Goal: Information Seeking & Learning: Learn about a topic

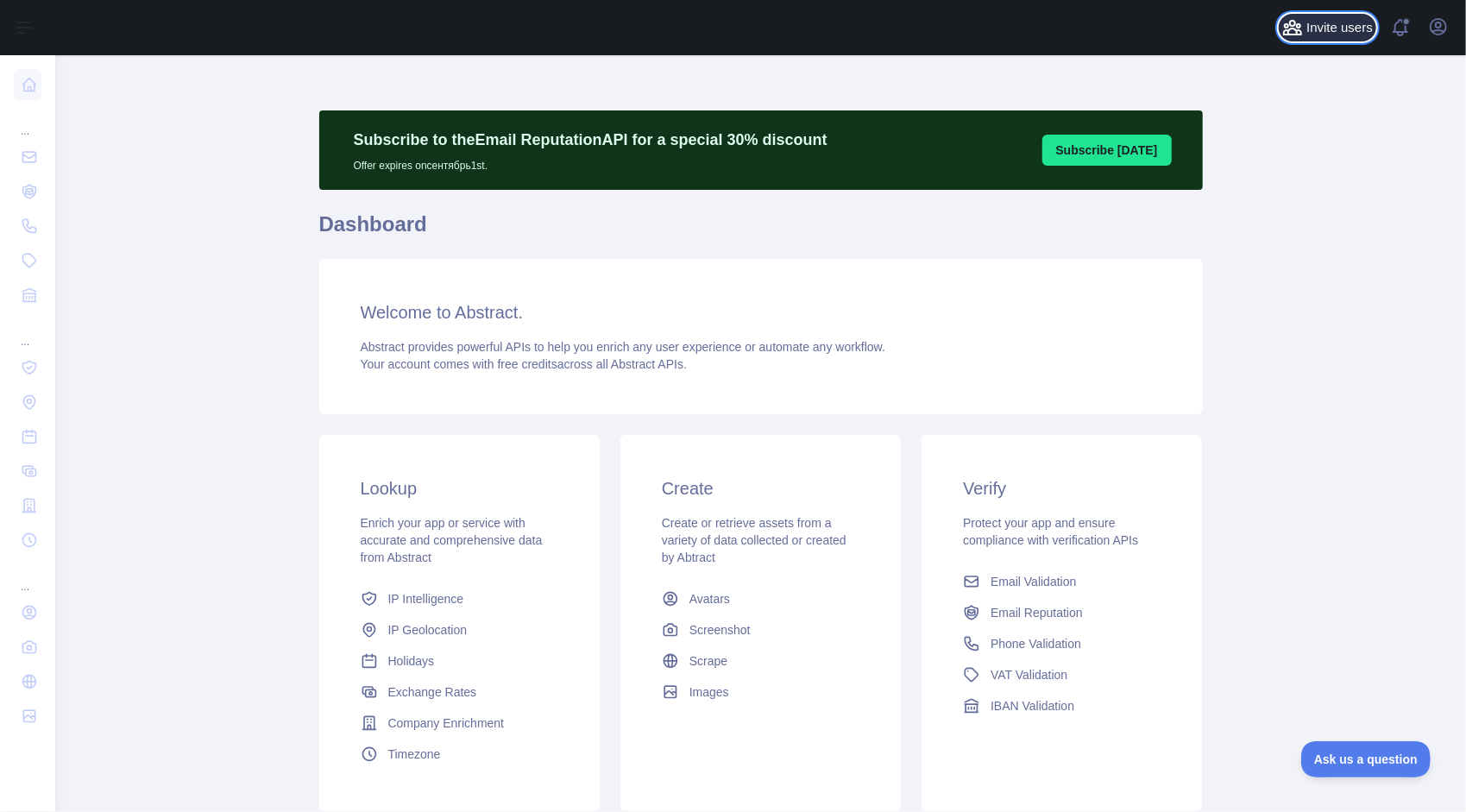
click at [1352, 22] on span "Invite users" at bounding box center [1340, 27] width 66 height 20
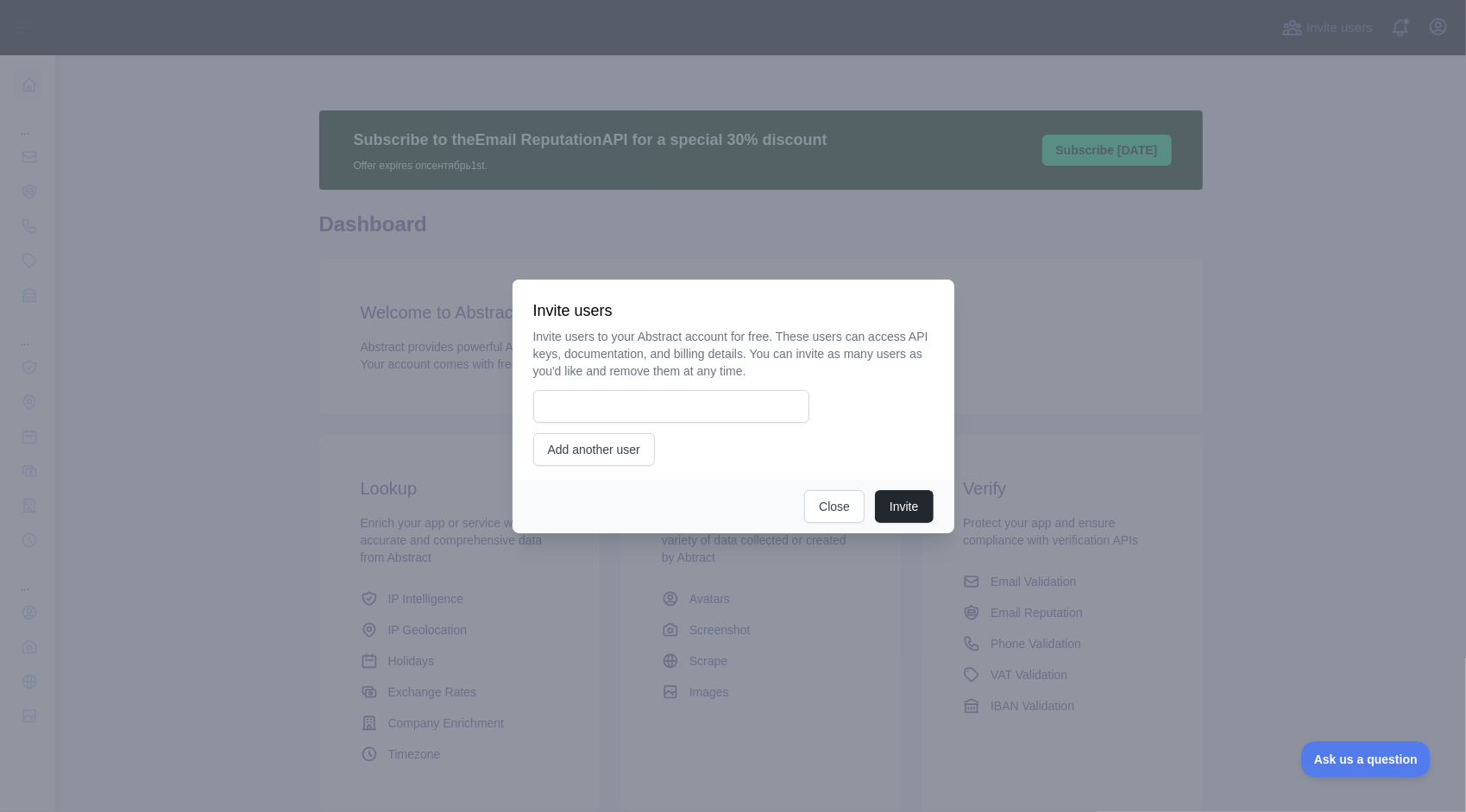
click at [1146, 284] on div at bounding box center [733, 406] width 1466 height 812
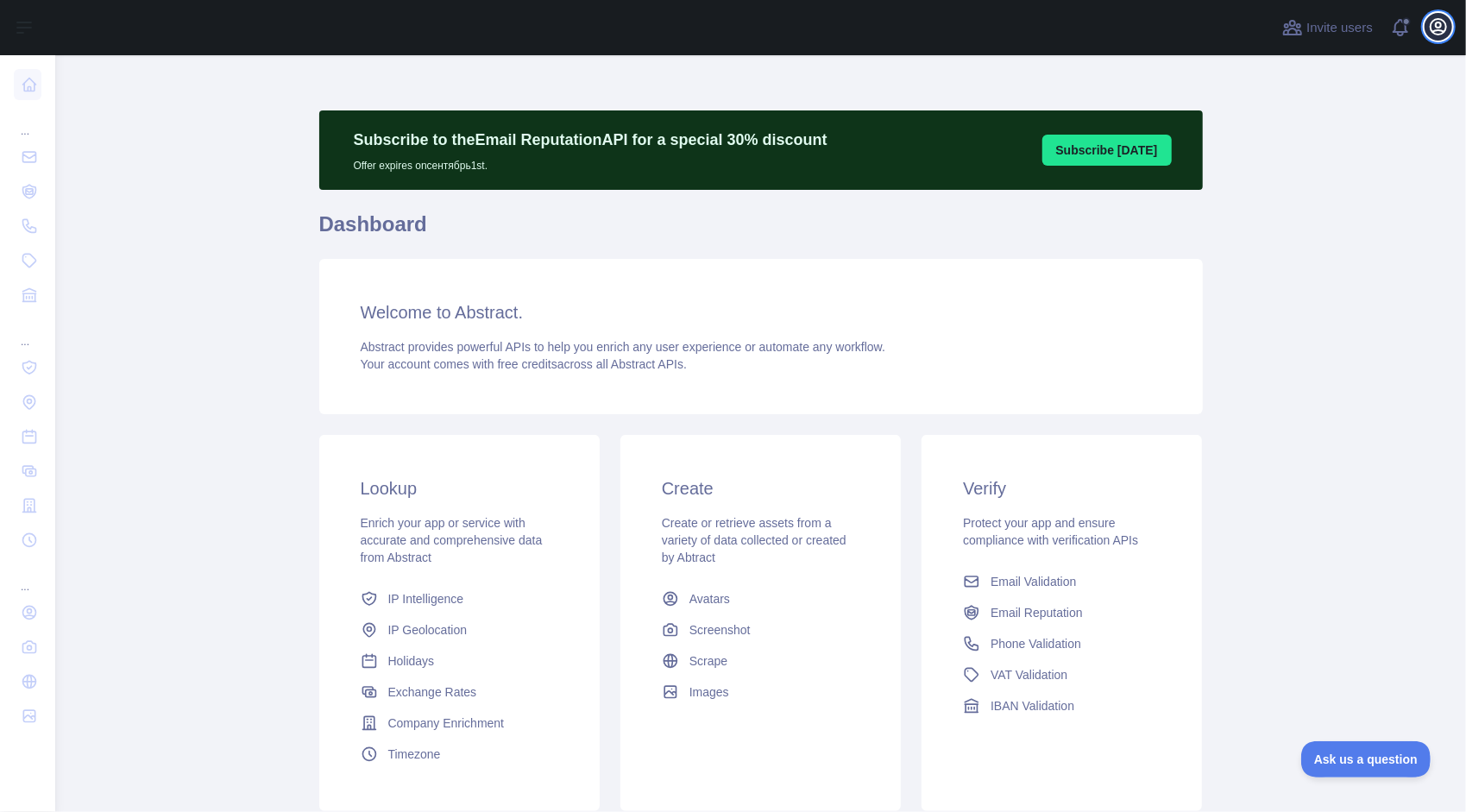
click at [1451, 25] on button "Open user menu" at bounding box center [1438, 26] width 27 height 27
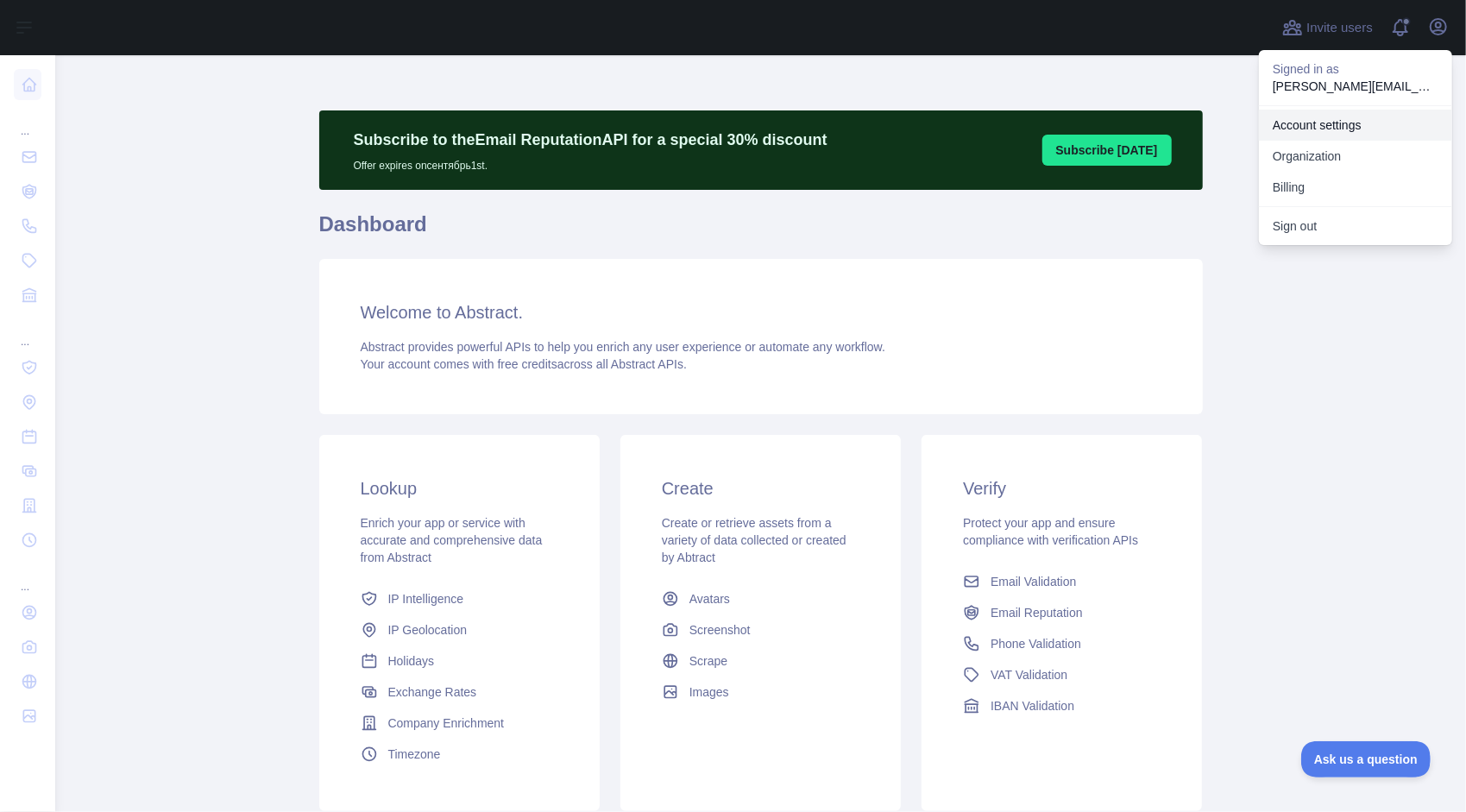
click at [1330, 121] on link "Account settings" at bounding box center [1355, 124] width 193 height 31
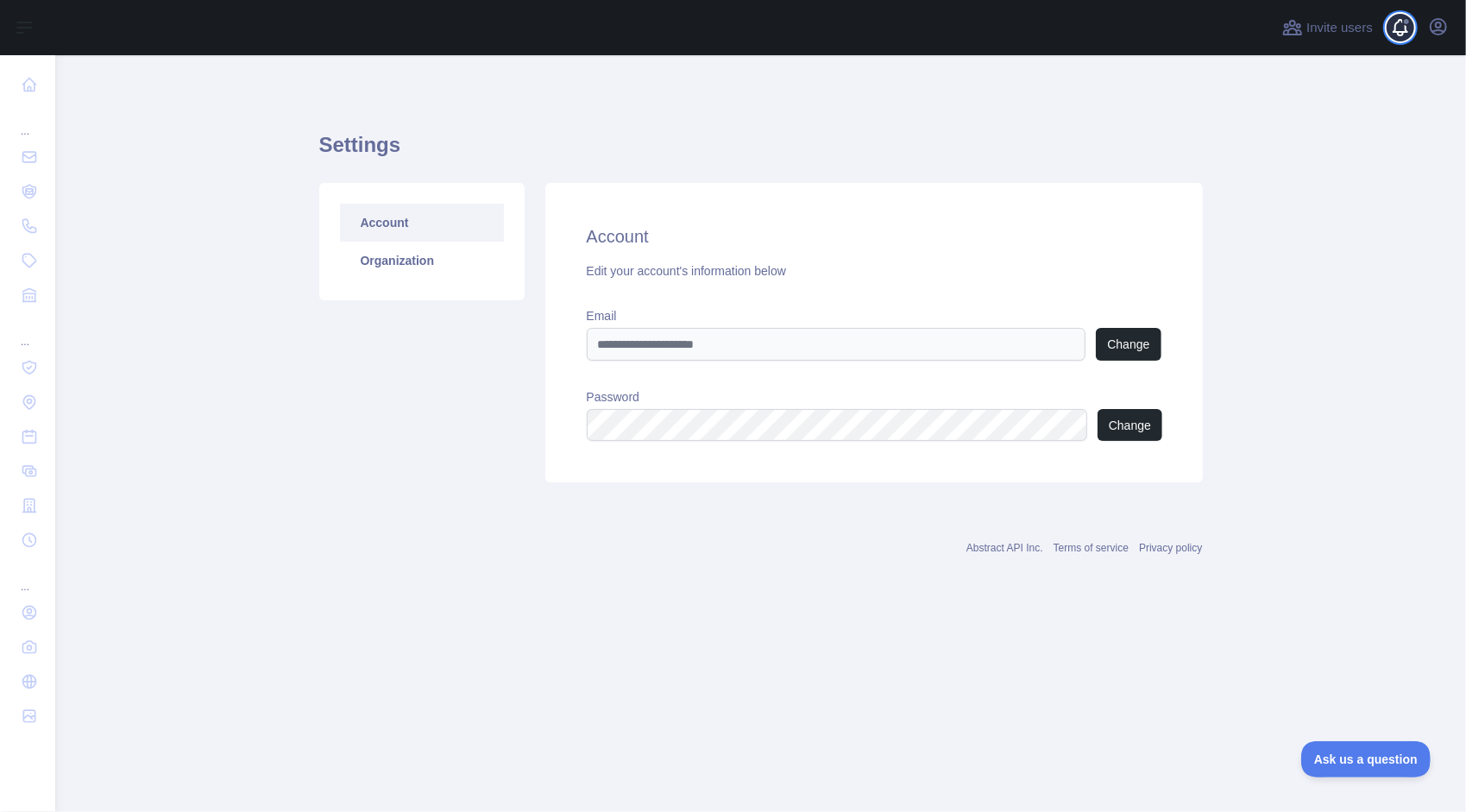
click at [1422, 33] on span at bounding box center [1407, 27] width 35 height 56
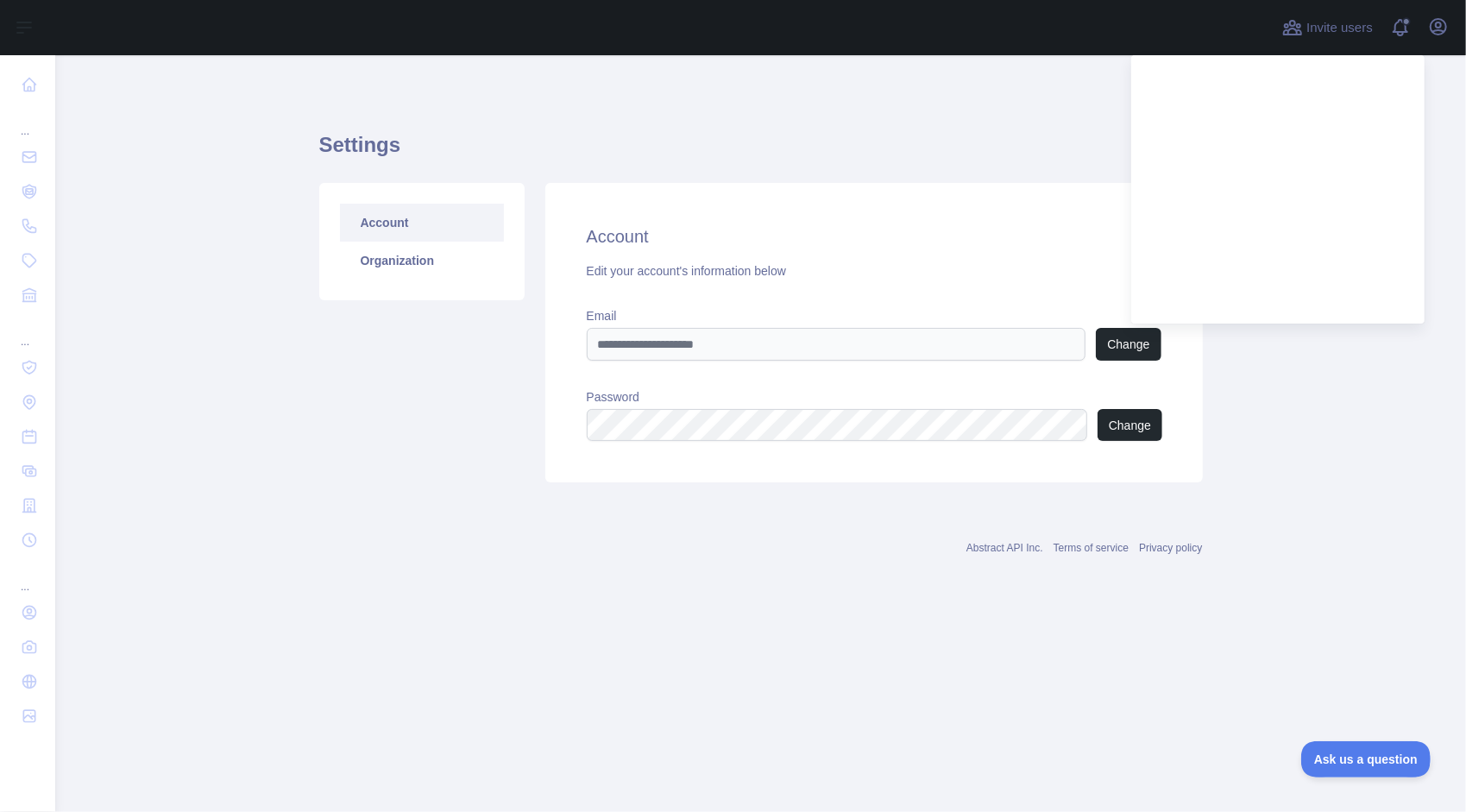
click at [986, 100] on div "Settings Account Organization Account Edit your account's information below Ema…" at bounding box center [760, 301] width 884 height 409
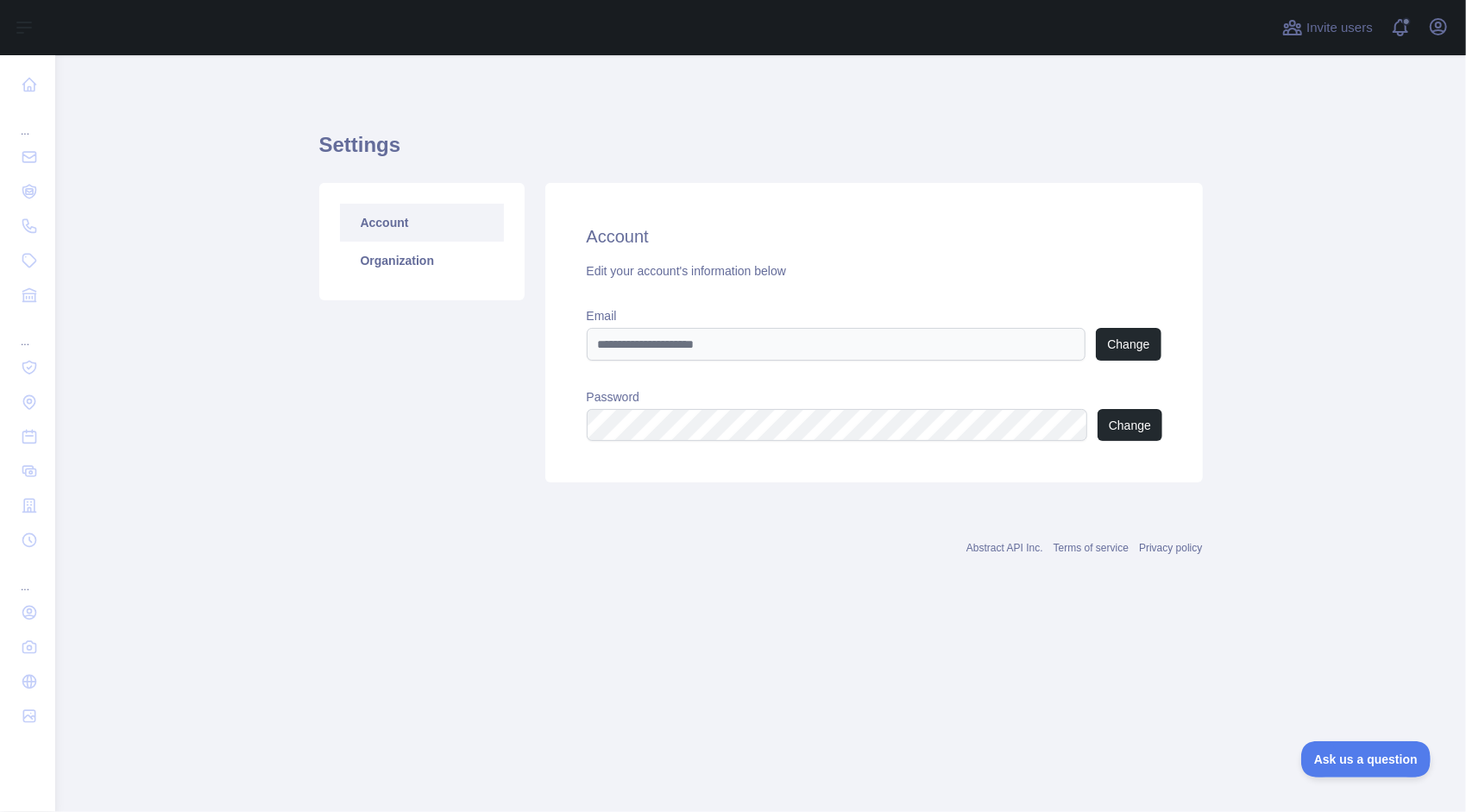
click at [1438, 45] on div "Invite users View notifications Open user menu" at bounding box center [1365, 27] width 174 height 56
click at [1438, 39] on button "Open user menu" at bounding box center [1438, 26] width 27 height 27
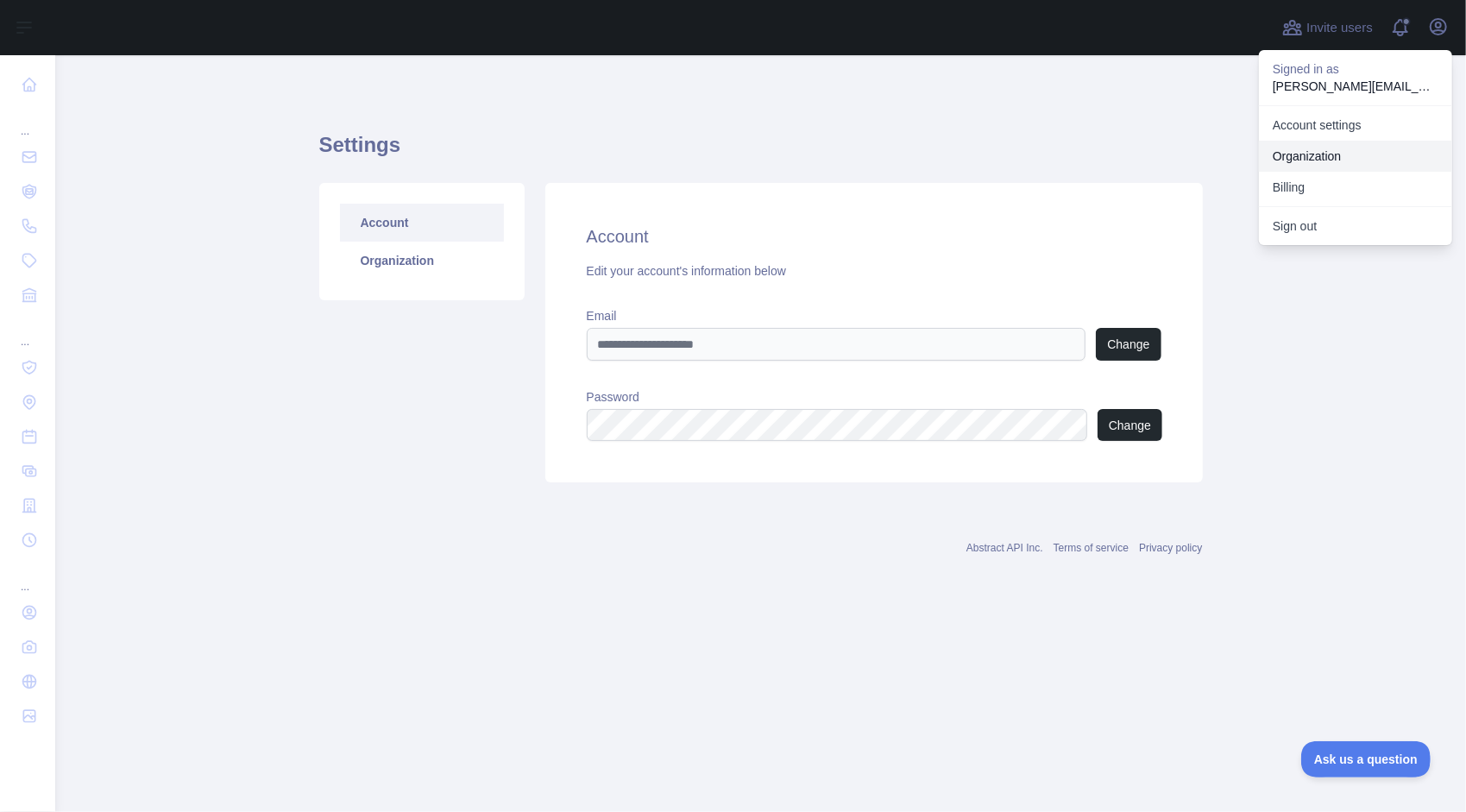
click at [1301, 147] on link "Organization" at bounding box center [1355, 156] width 193 height 31
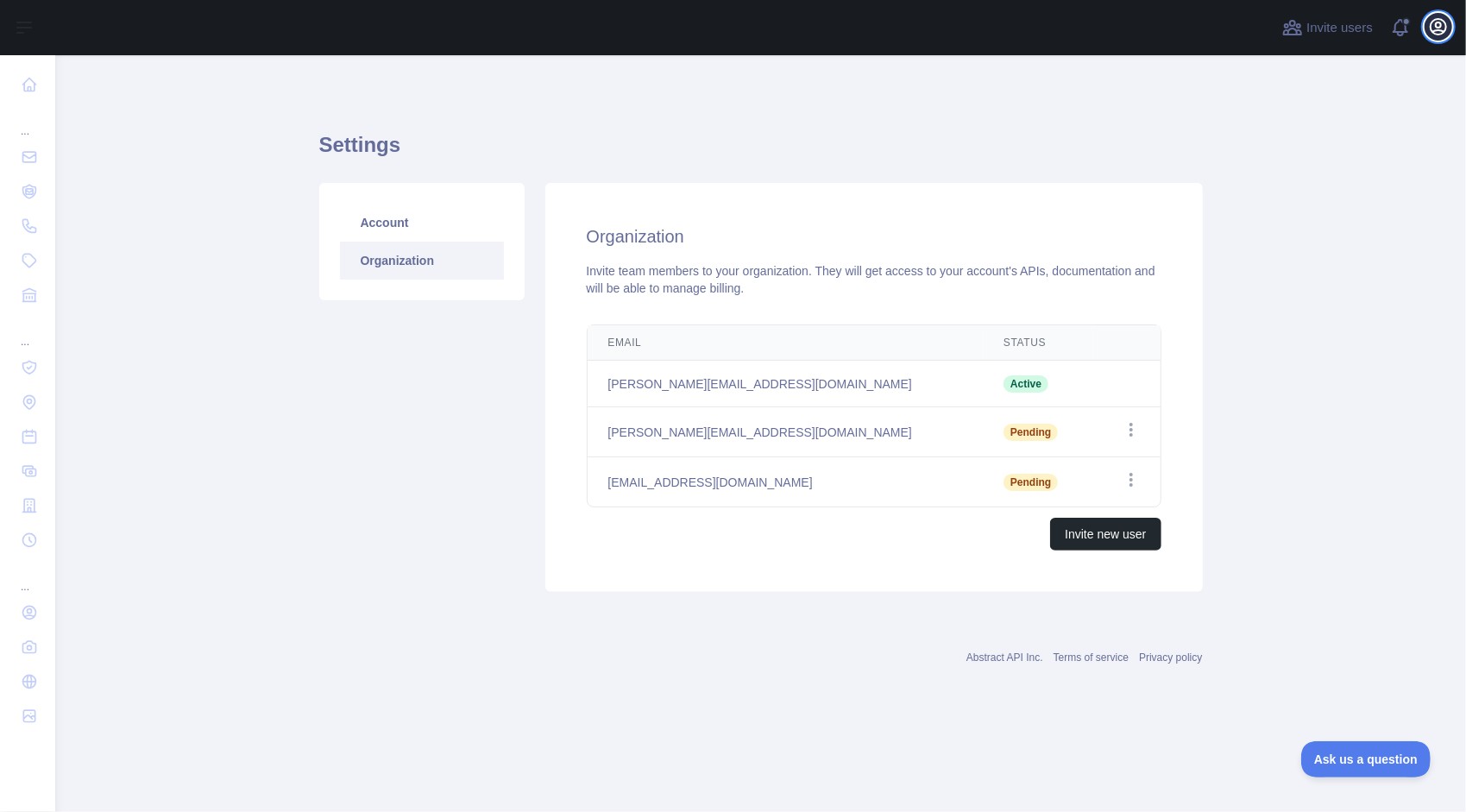
click at [1441, 29] on icon "button" at bounding box center [1439, 26] width 21 height 21
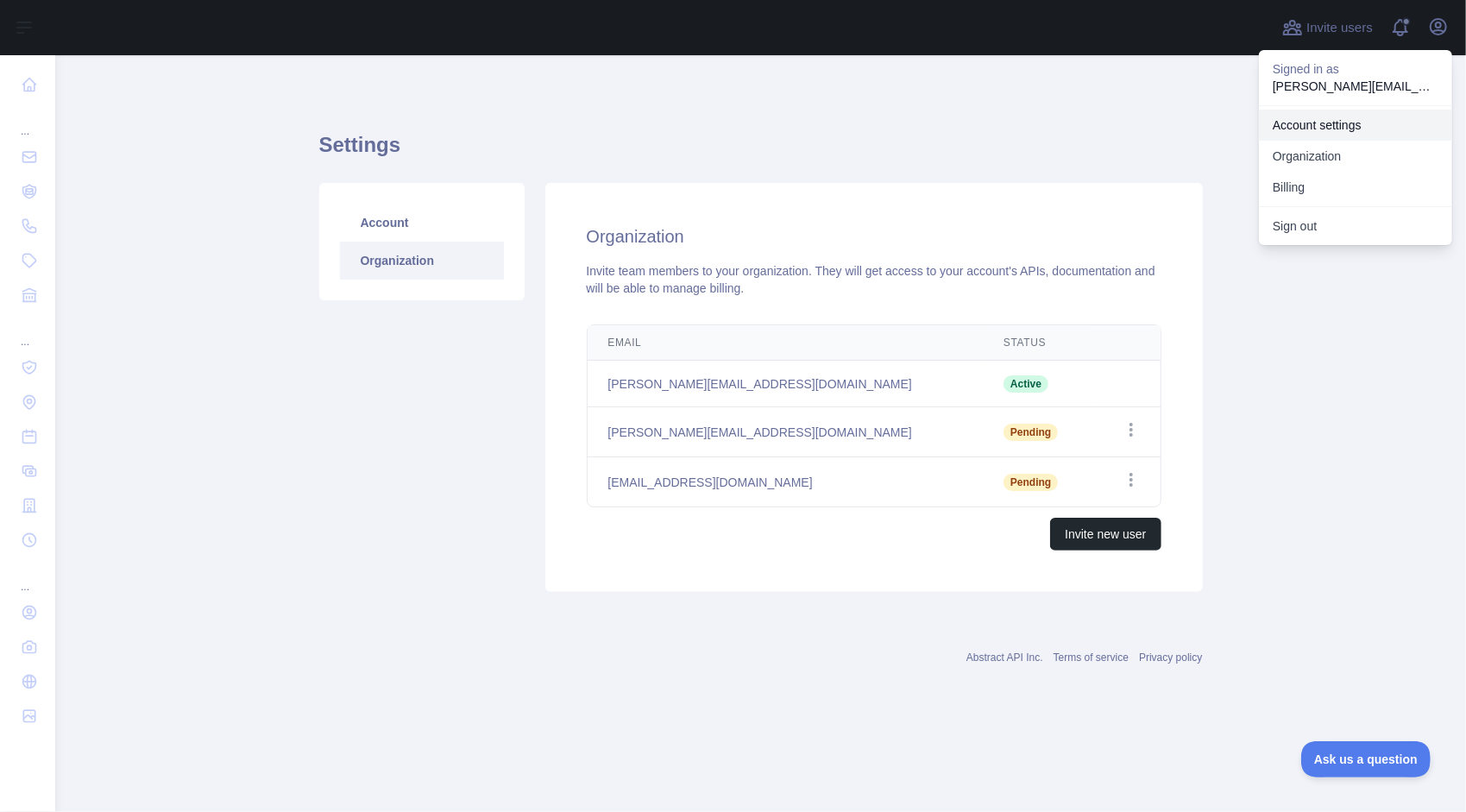
click at [1299, 119] on link "Account settings" at bounding box center [1355, 124] width 193 height 31
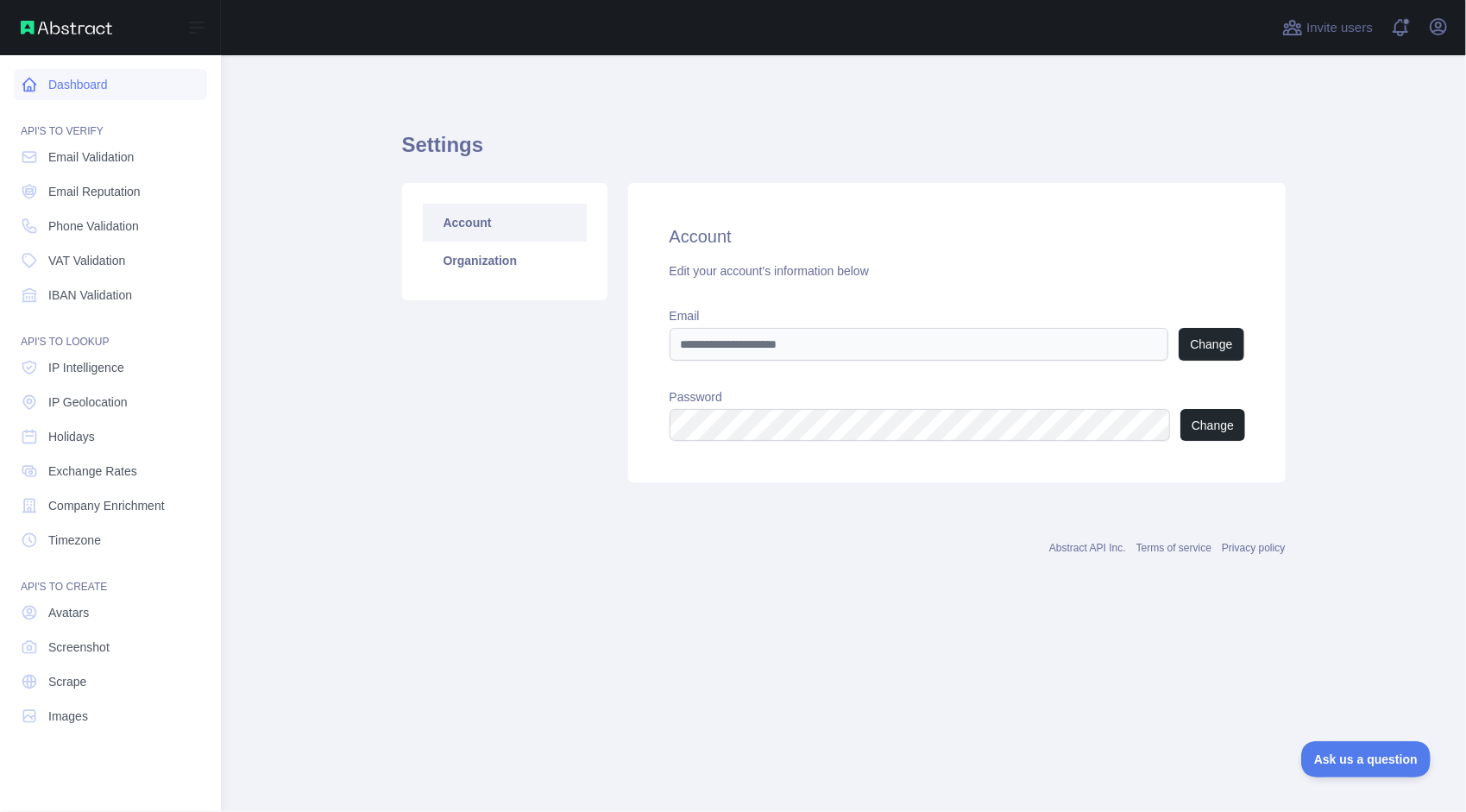
click at [58, 87] on link "Dashboard" at bounding box center [110, 84] width 193 height 31
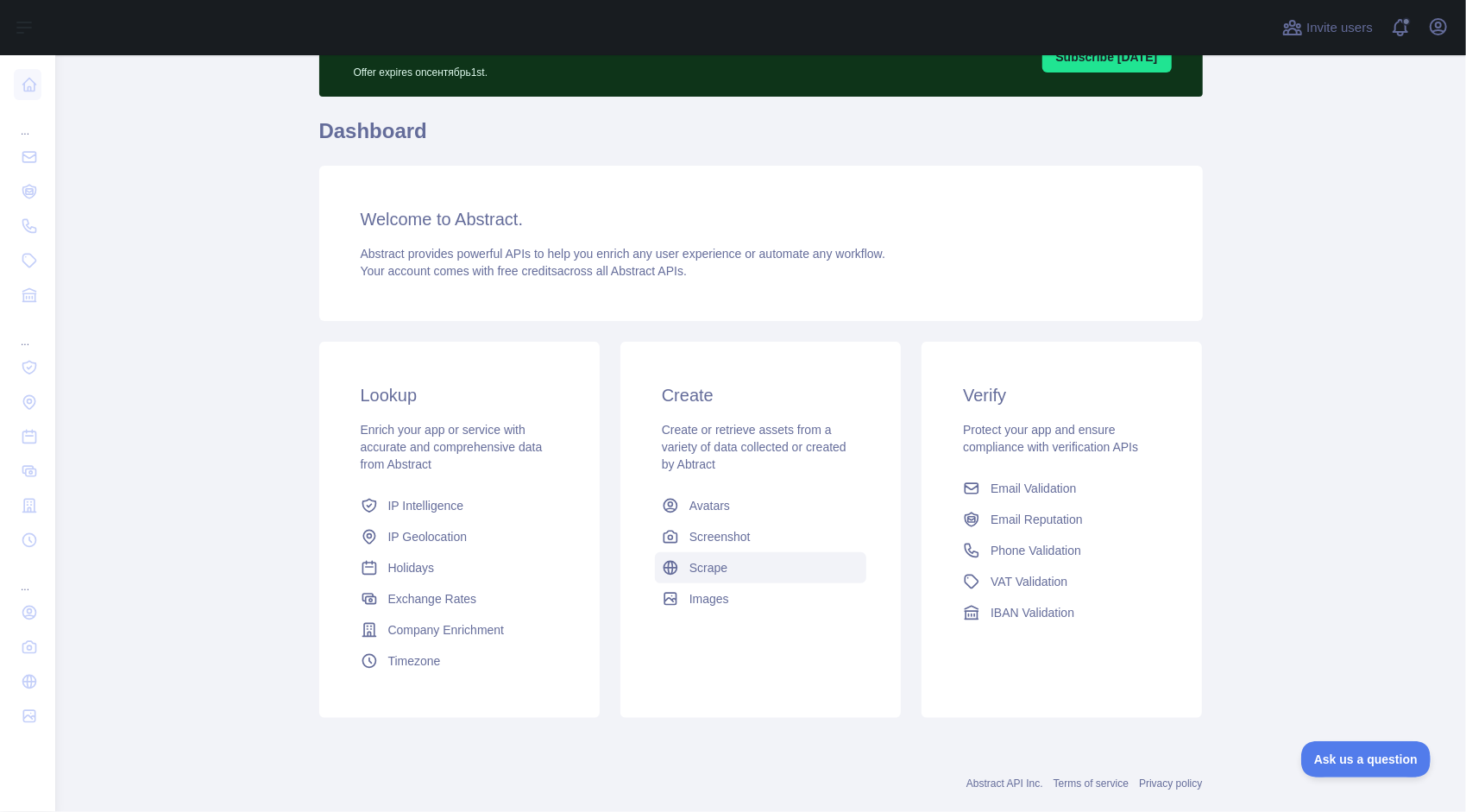
scroll to position [126, 0]
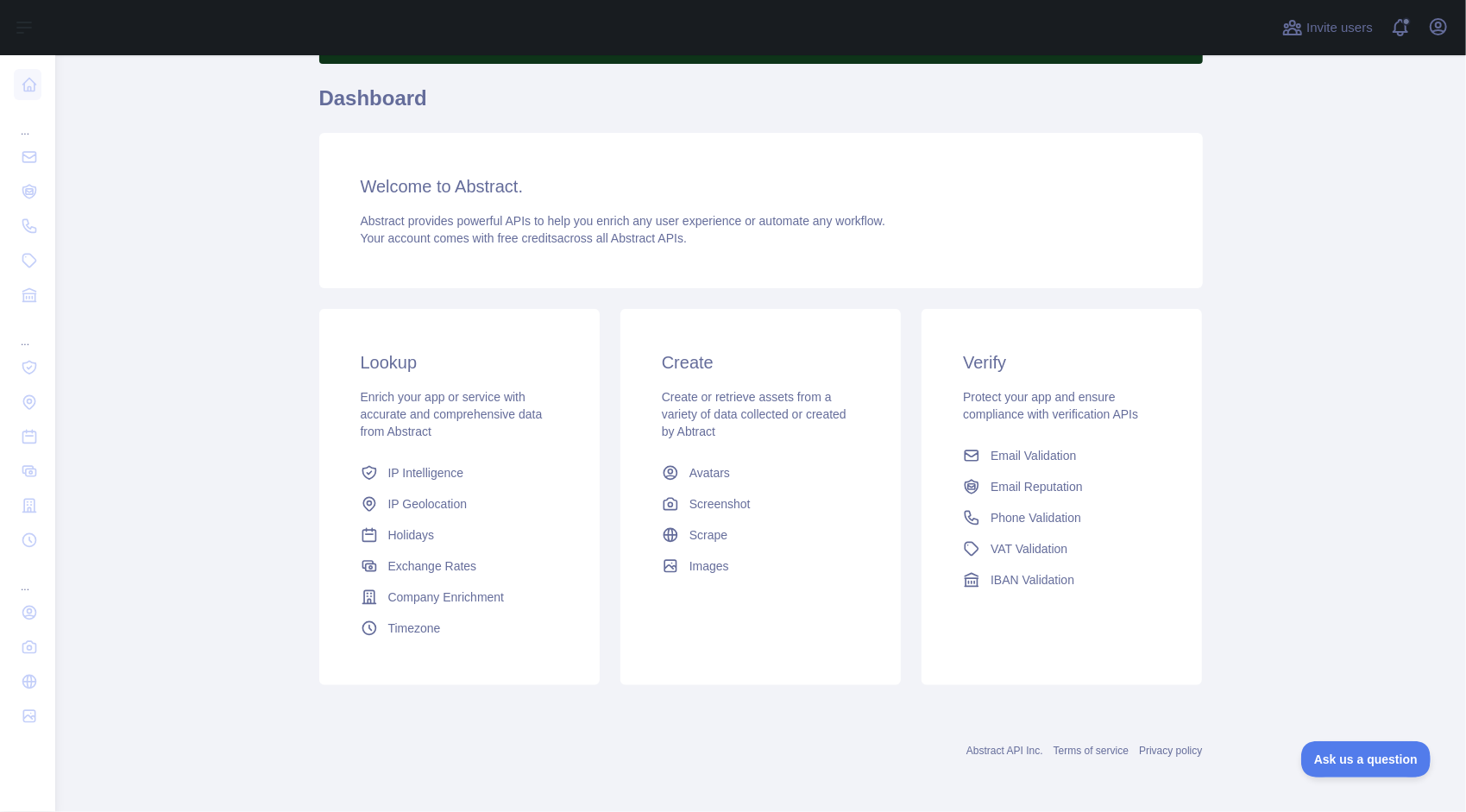
click at [1183, 442] on div "Verify Protect your app and ensure compliance with verification APIs Email Vali…" at bounding box center [1061, 472] width 280 height 328
click at [1026, 468] on link "Email Validation" at bounding box center [1061, 455] width 211 height 31
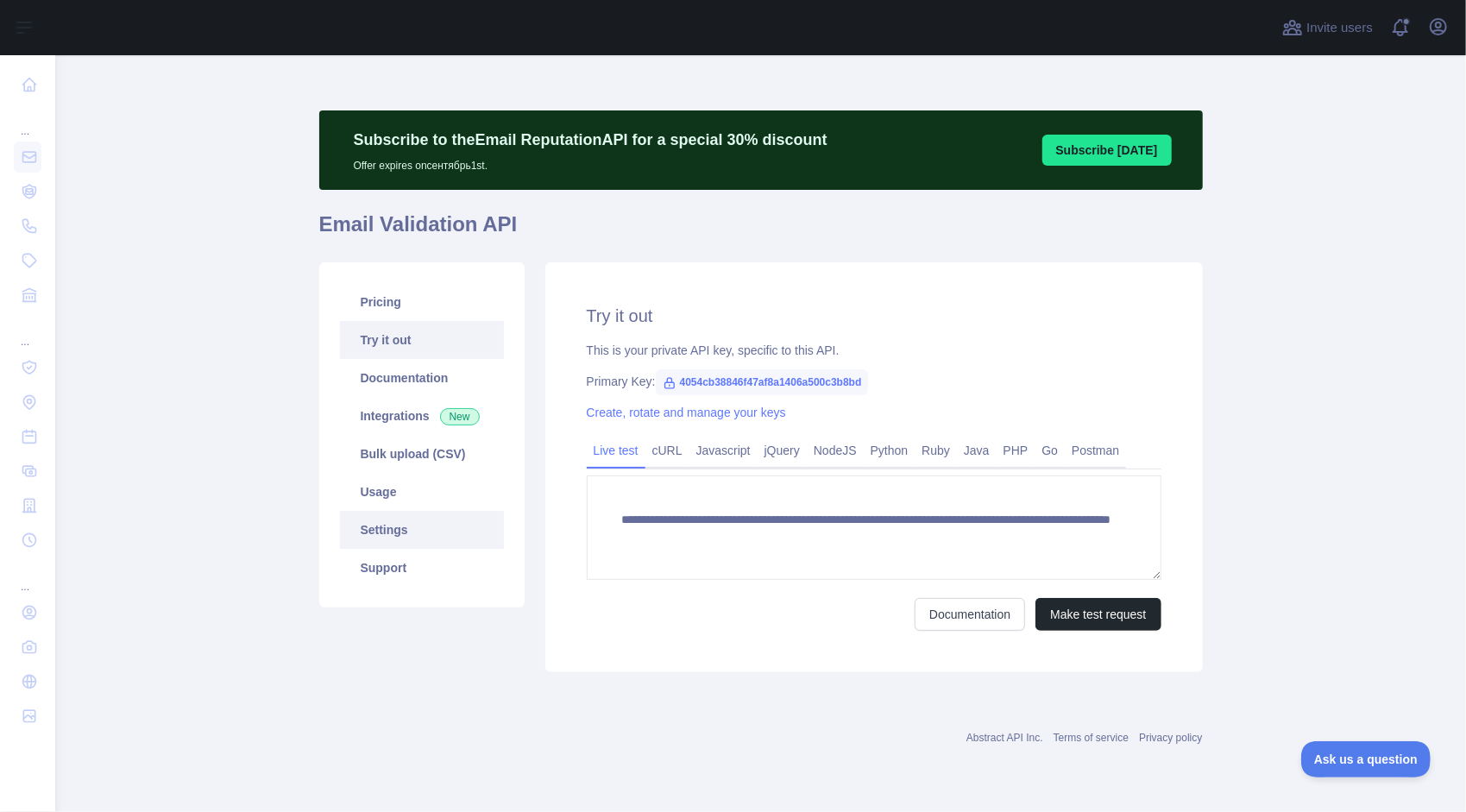
click at [379, 534] on link "Settings" at bounding box center [422, 529] width 164 height 38
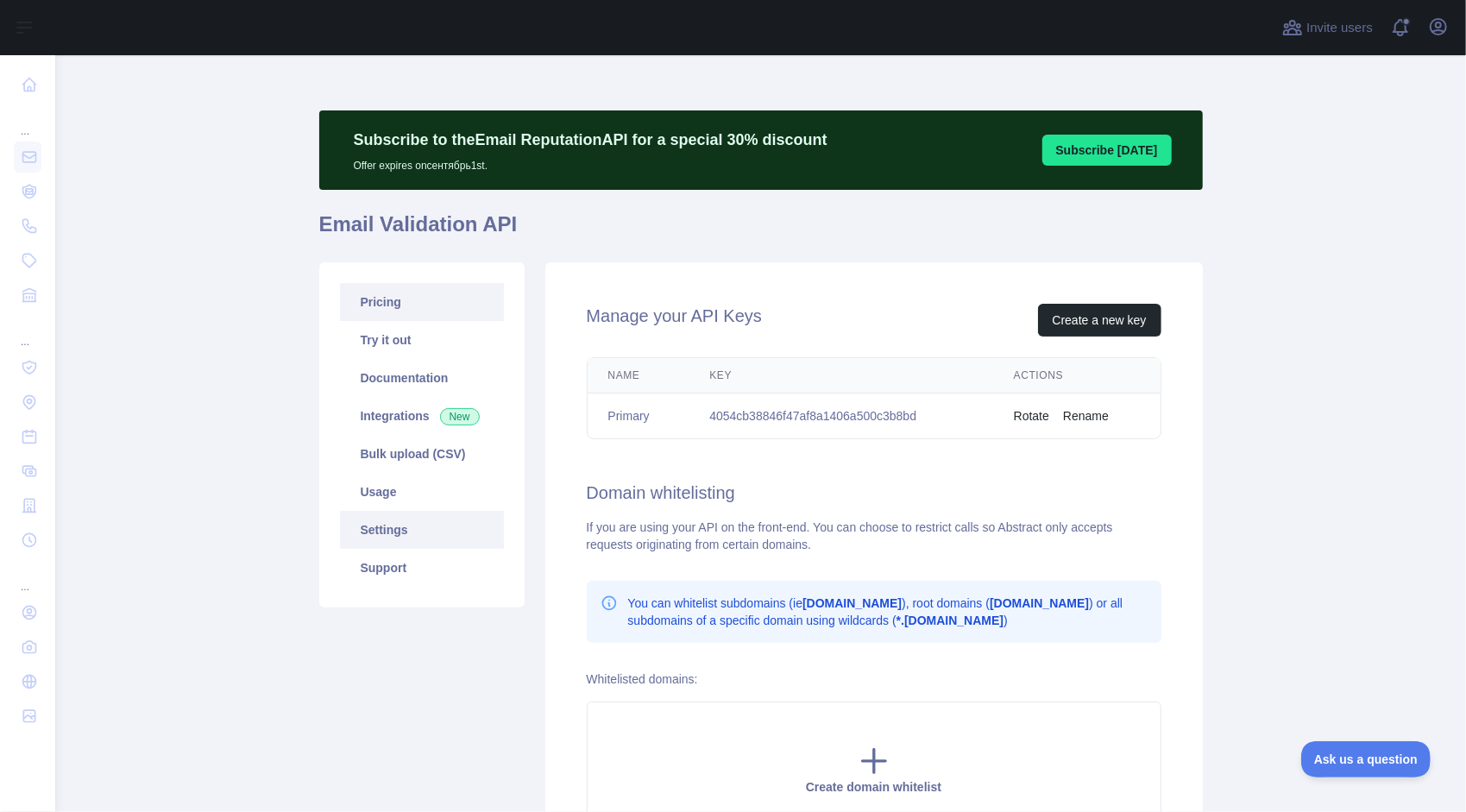
click at [390, 311] on link "Pricing" at bounding box center [422, 302] width 164 height 38
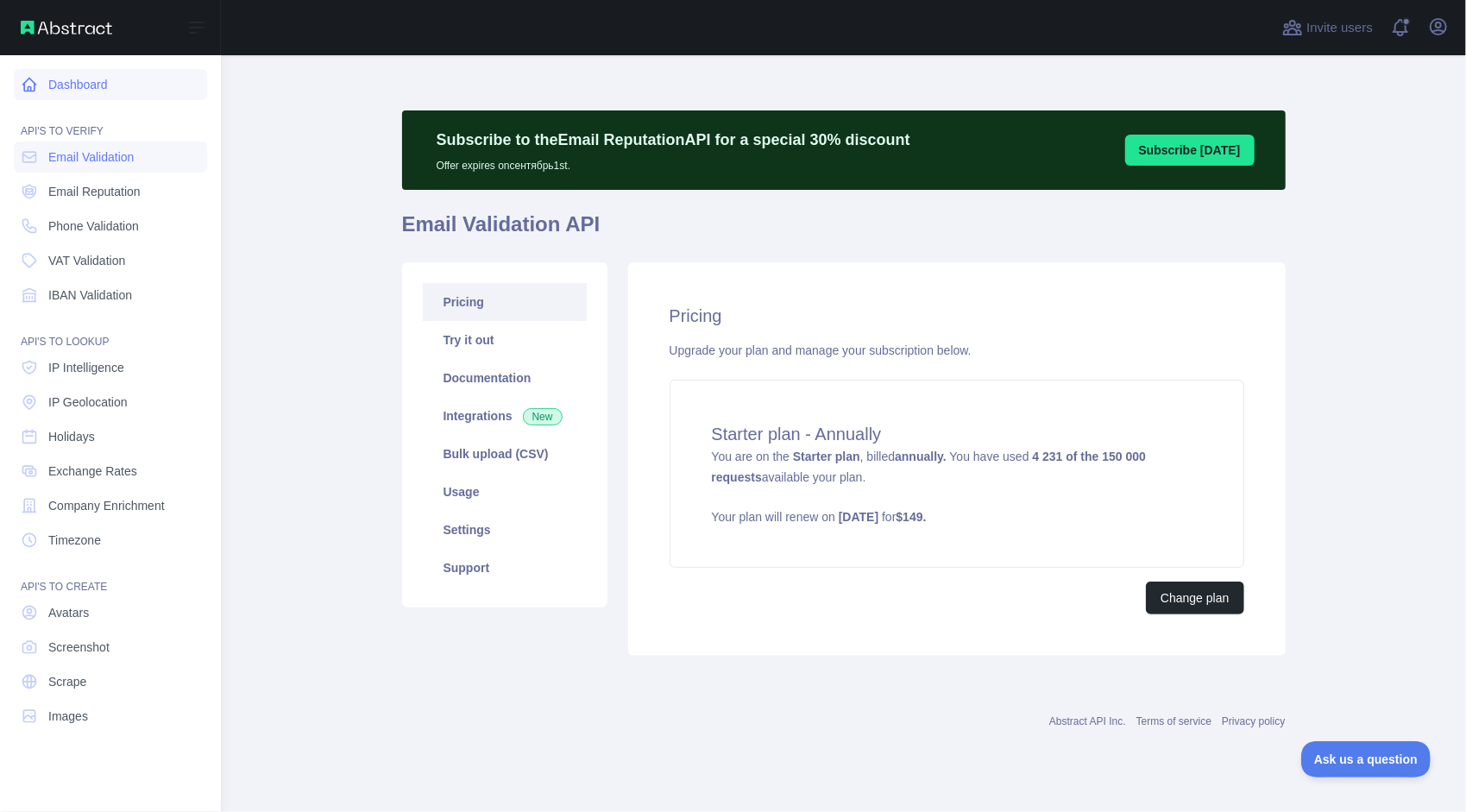
click at [72, 79] on link "Dashboard" at bounding box center [110, 84] width 193 height 31
